Goal: Task Accomplishment & Management: Manage account settings

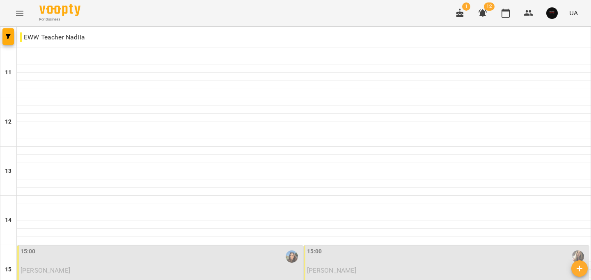
scroll to position [414, 0]
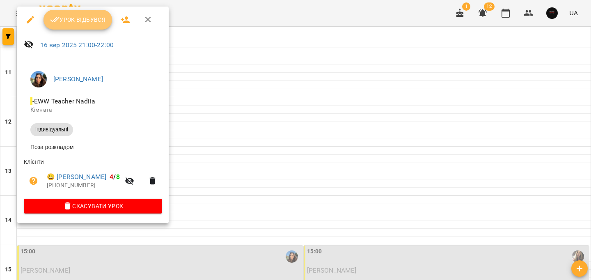
click at [49, 26] on button "Урок відбувся" at bounding box center [78, 20] width 69 height 20
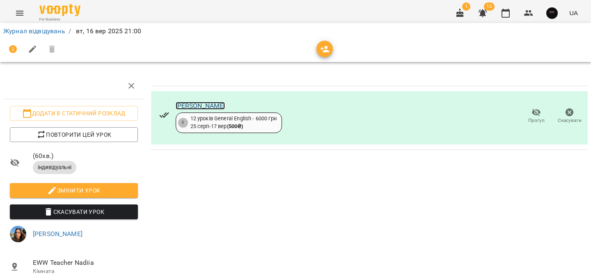
click at [216, 106] on link "[PERSON_NAME]" at bounding box center [201, 106] width 50 height 8
click at [39, 29] on link "Журнал відвідувань" at bounding box center [34, 31] width 62 height 8
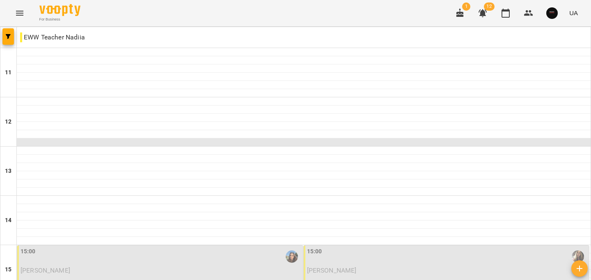
scroll to position [414, 0]
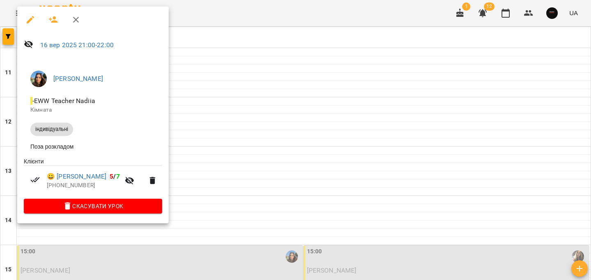
click at [292, 140] on div at bounding box center [295, 140] width 591 height 280
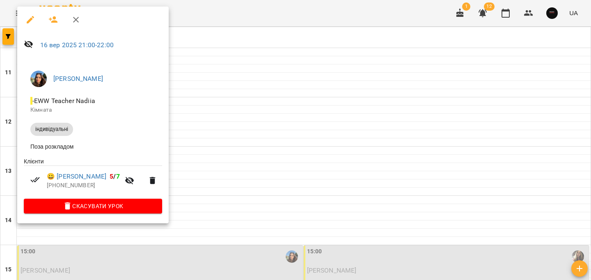
click at [292, 154] on div at bounding box center [295, 140] width 591 height 280
